Goal: Task Accomplishment & Management: Complete application form

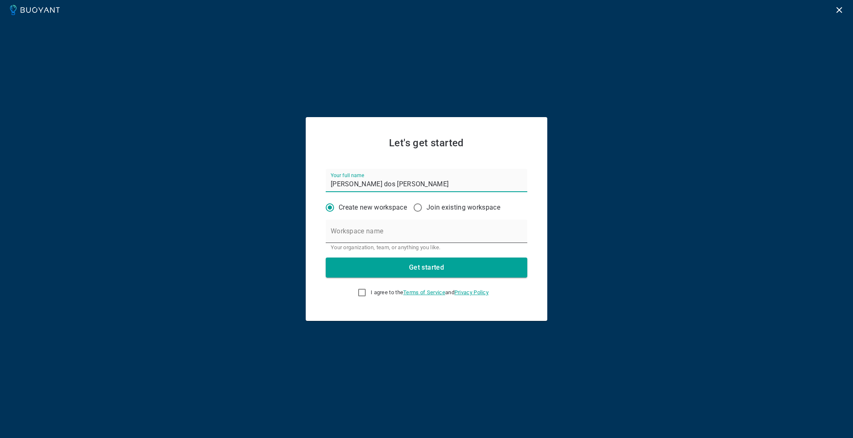
click at [399, 232] on input "Workspace name" at bounding box center [427, 230] width 202 height 23
type input "[URL]"
click at [358, 293] on input "I agree to the Terms of Service and Privacy Policy" at bounding box center [362, 292] width 10 height 10
checkbox input "true"
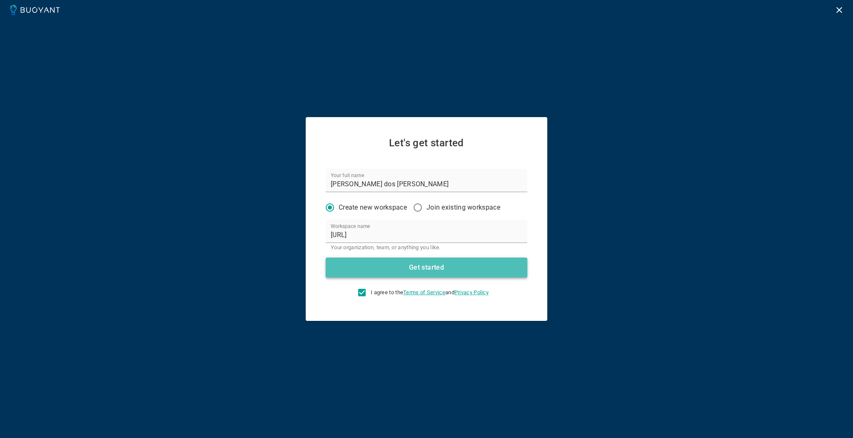
click at [390, 272] on button "Get started" at bounding box center [427, 267] width 202 height 20
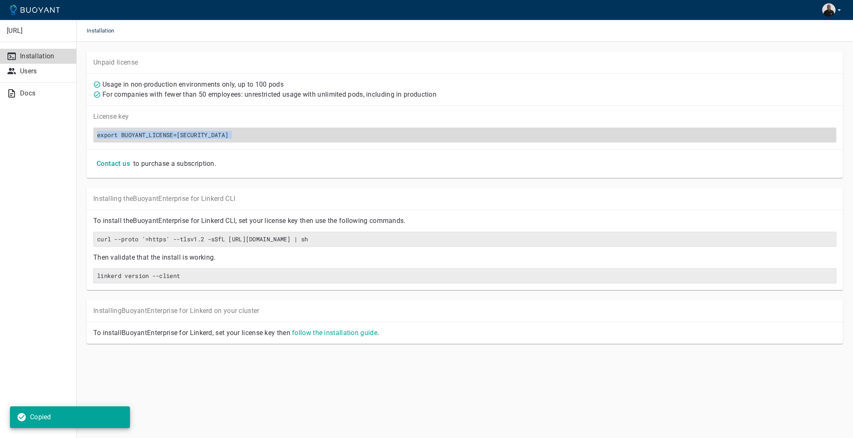
click at [188, 132] on h6 "export BUOYANT_LICENSE=[SECURITY_DATA]" at bounding box center [464, 134] width 735 height 7
